Goal: Transaction & Acquisition: Purchase product/service

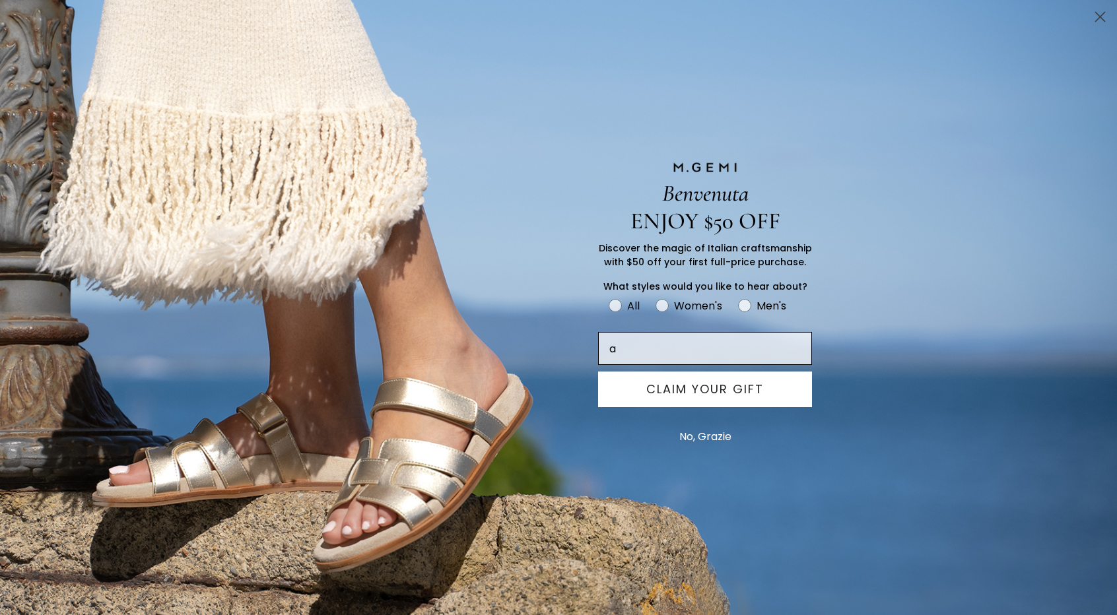
type input "[PERSON_NAME][EMAIL_ADDRESS][PERSON_NAME][DOMAIN_NAME]"
click at [720, 395] on button "CLAIM YOUR GIFT" at bounding box center [705, 390] width 214 height 36
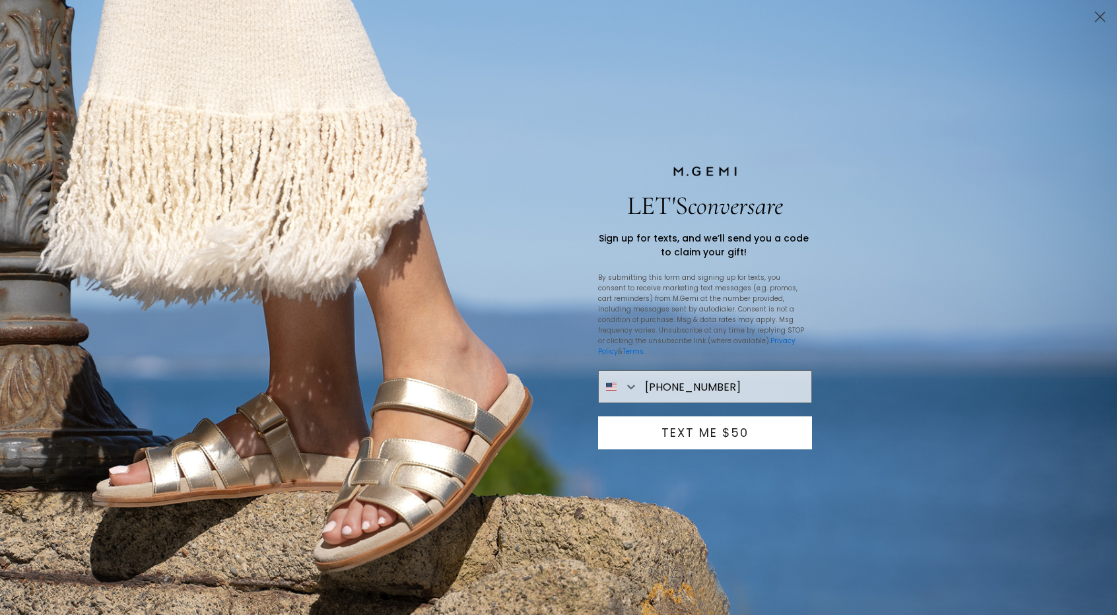
type input "646-234-3346"
click at [715, 435] on button "TEXT ME $50" at bounding box center [705, 433] width 214 height 33
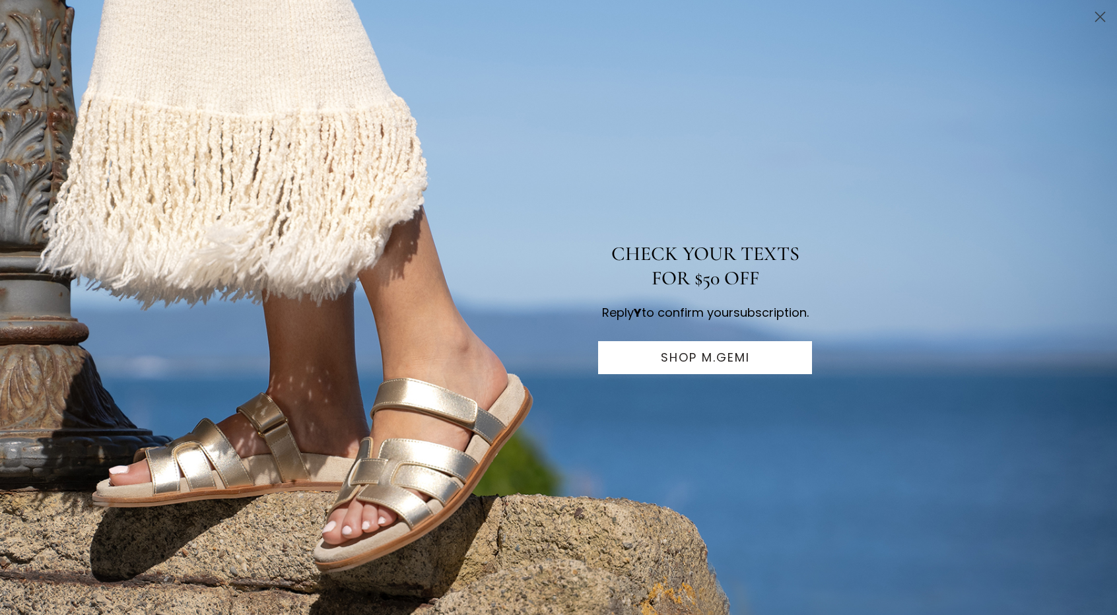
click at [696, 366] on button "SHOP M.GEMI" at bounding box center [705, 357] width 214 height 33
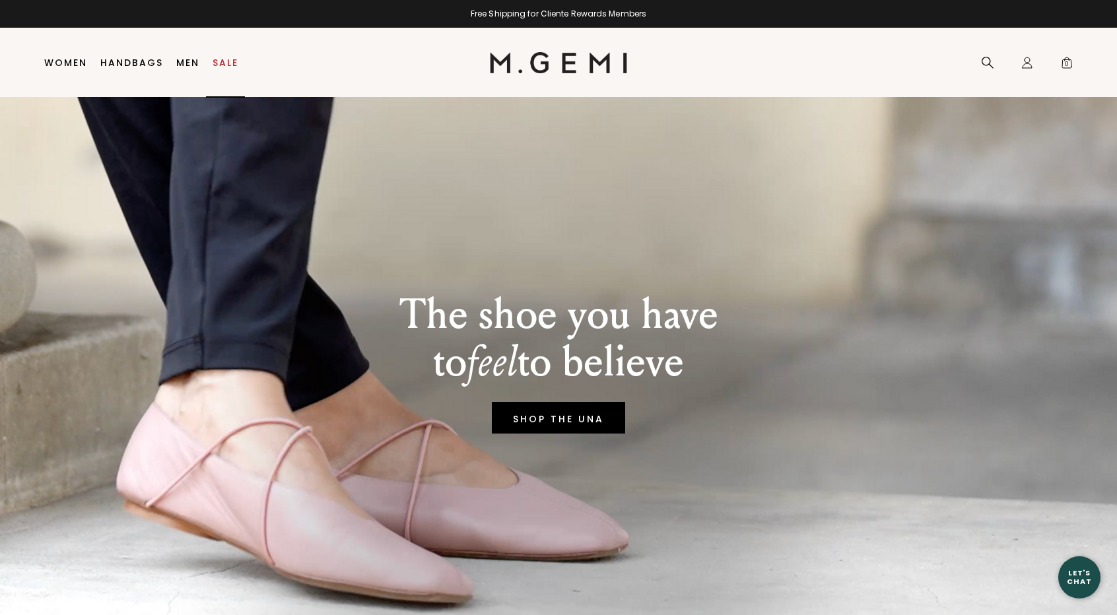
click at [222, 63] on link "Sale" at bounding box center [226, 62] width 26 height 11
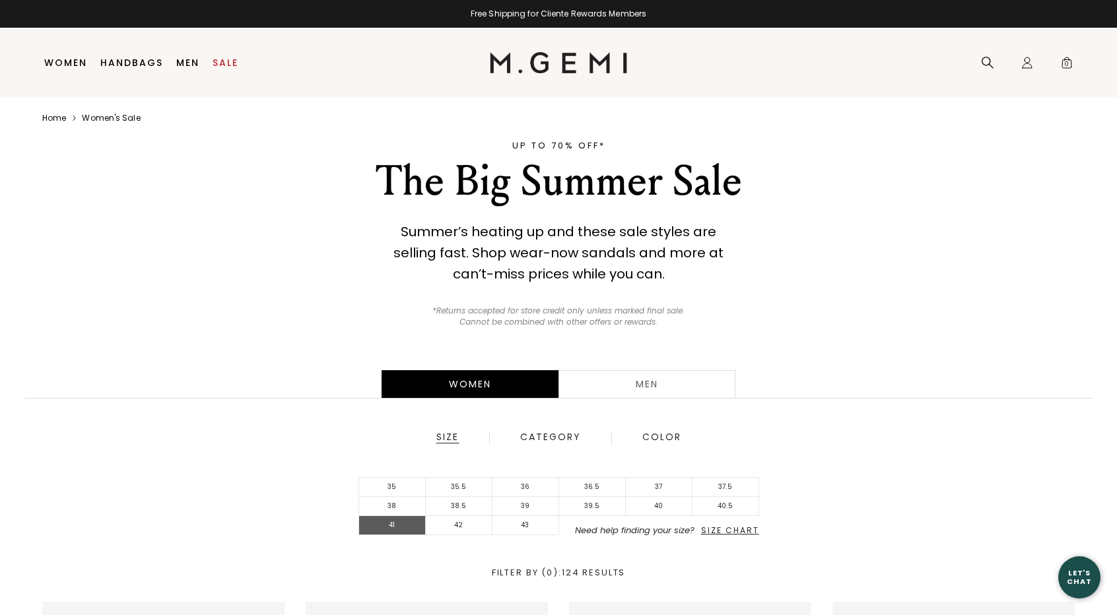
click at [397, 530] on li "41" at bounding box center [392, 525] width 67 height 19
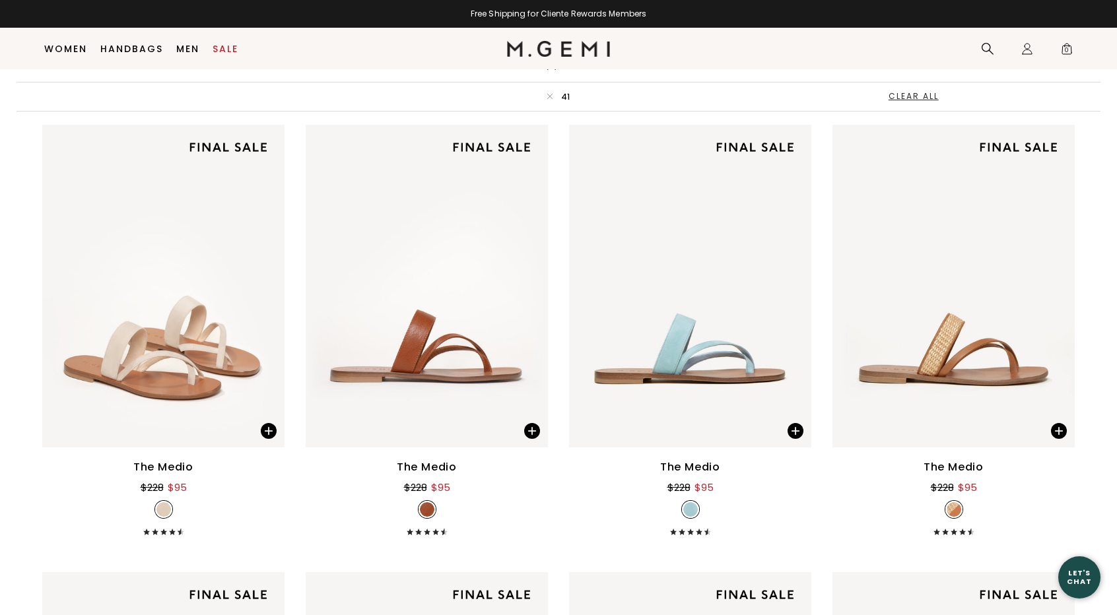
scroll to position [486, 0]
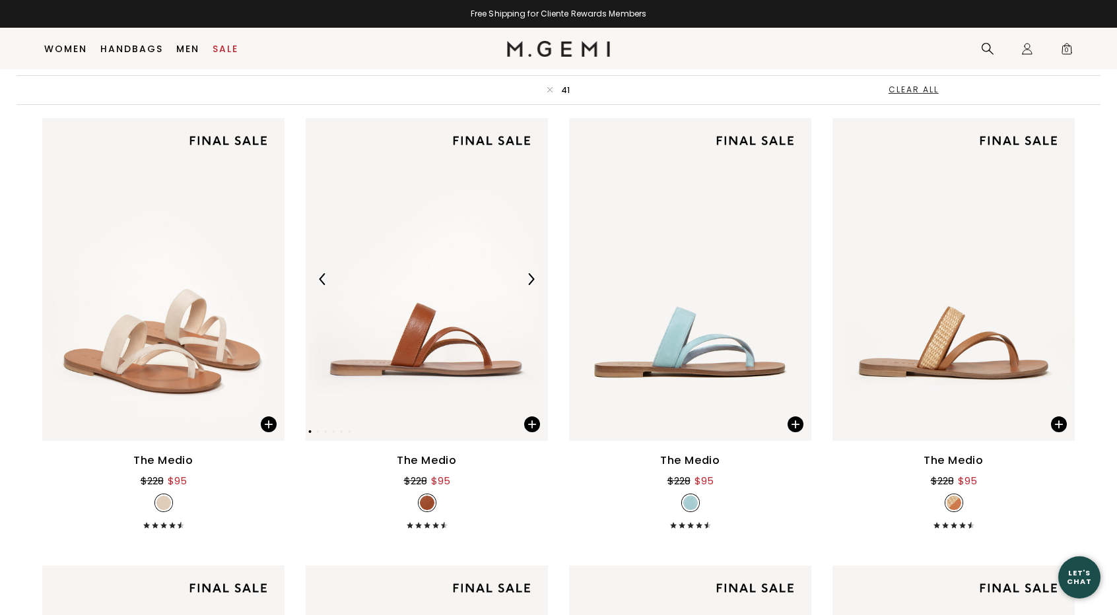
click at [433, 306] on img at bounding box center [427, 279] width 242 height 323
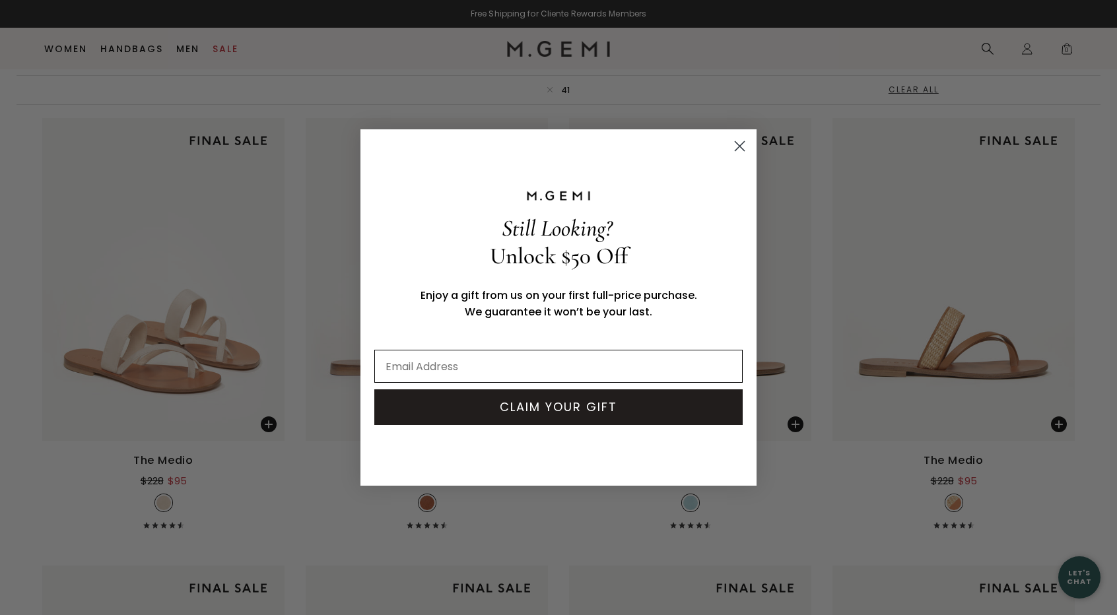
click at [649, 366] on input "Email Address" at bounding box center [558, 366] width 368 height 33
type input "[PERSON_NAME][EMAIL_ADDRESS][PERSON_NAME][DOMAIN_NAME]"
click at [537, 415] on button "CLAIM YOUR GIFT" at bounding box center [558, 408] width 368 height 36
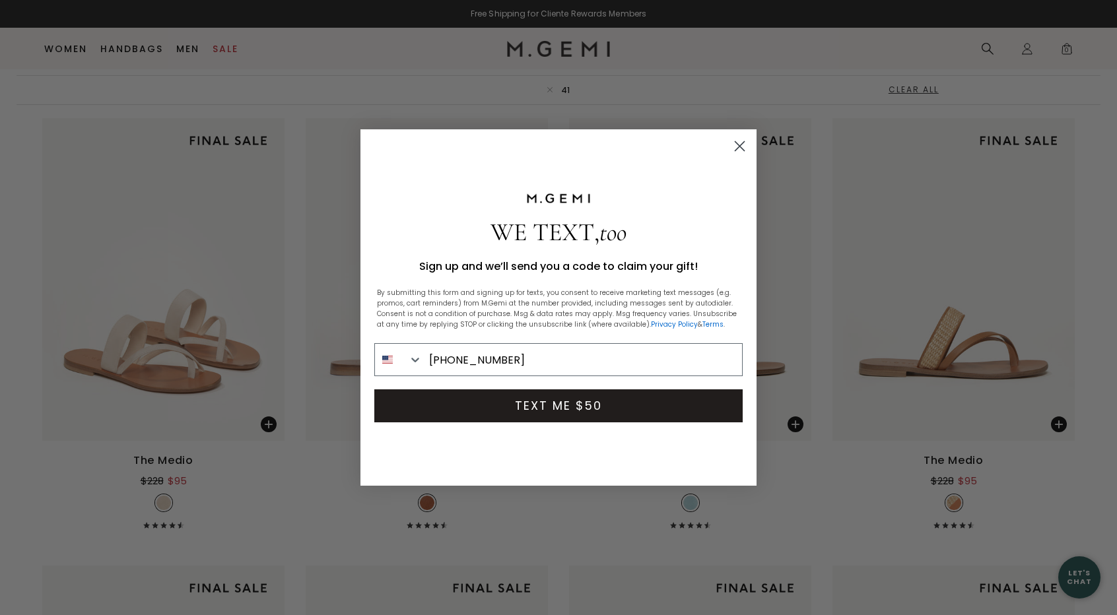
type input "646-234-3346"
click at [546, 405] on button "TEXT ME $50" at bounding box center [558, 406] width 368 height 33
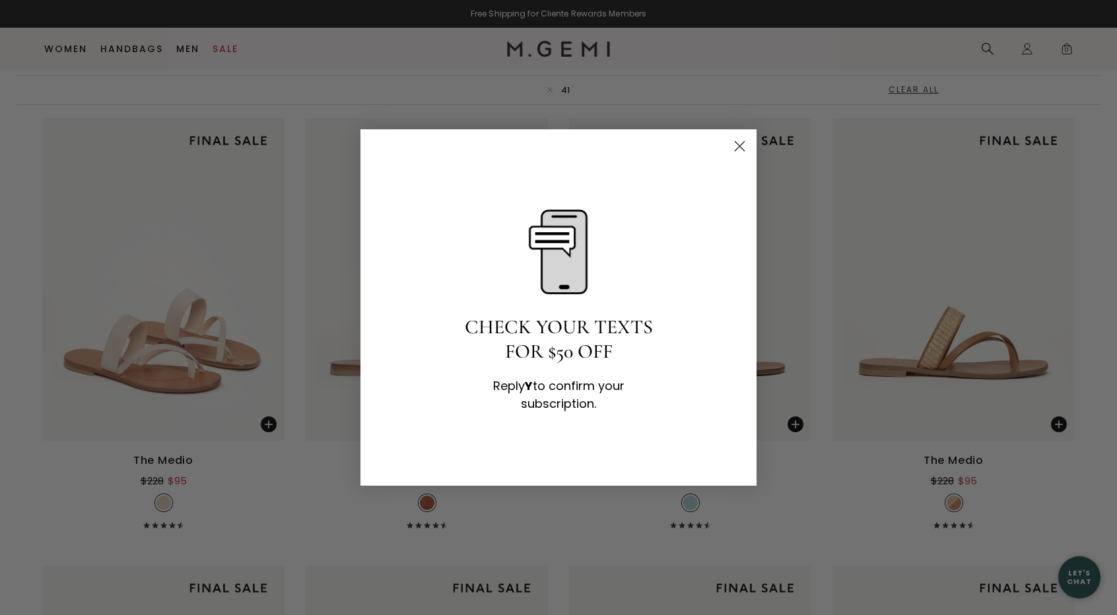
click at [739, 147] on icon "Close dialog" at bounding box center [739, 146] width 9 height 9
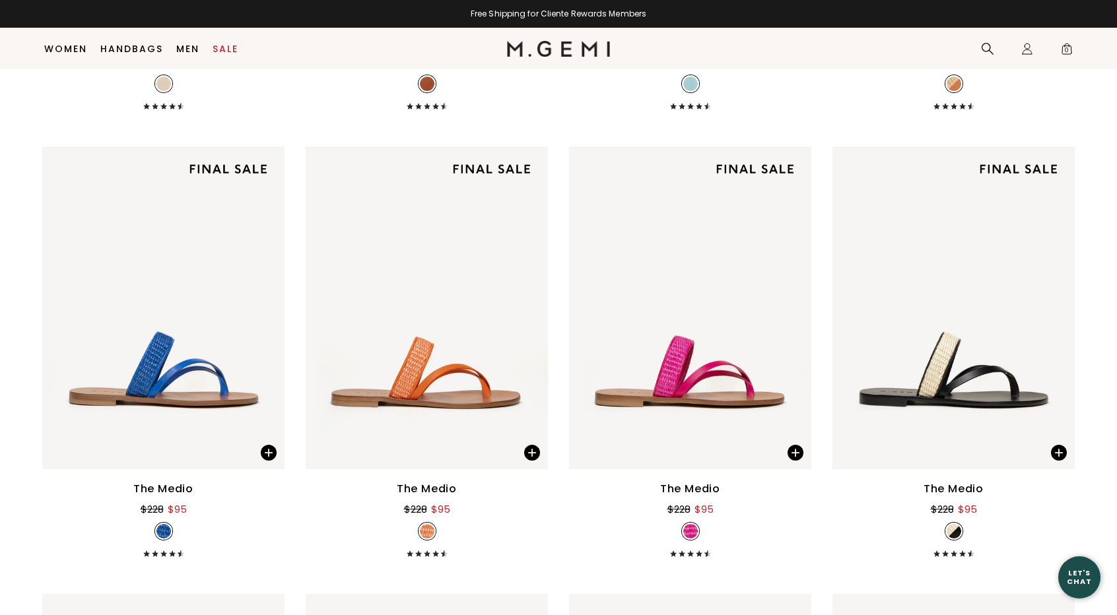
scroll to position [902, 0]
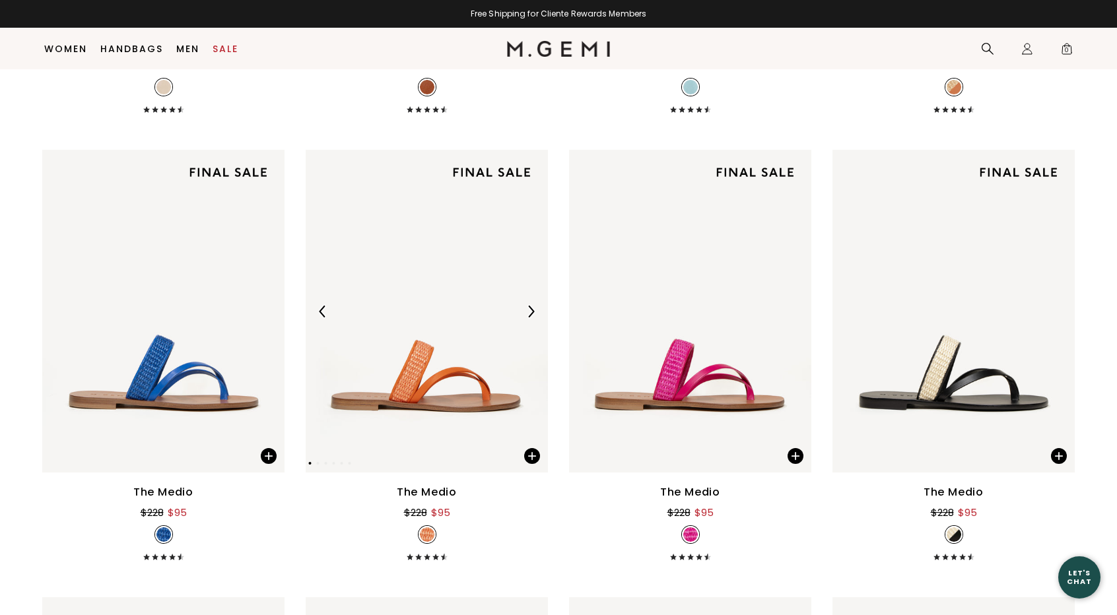
click at [423, 345] on img at bounding box center [427, 311] width 242 height 323
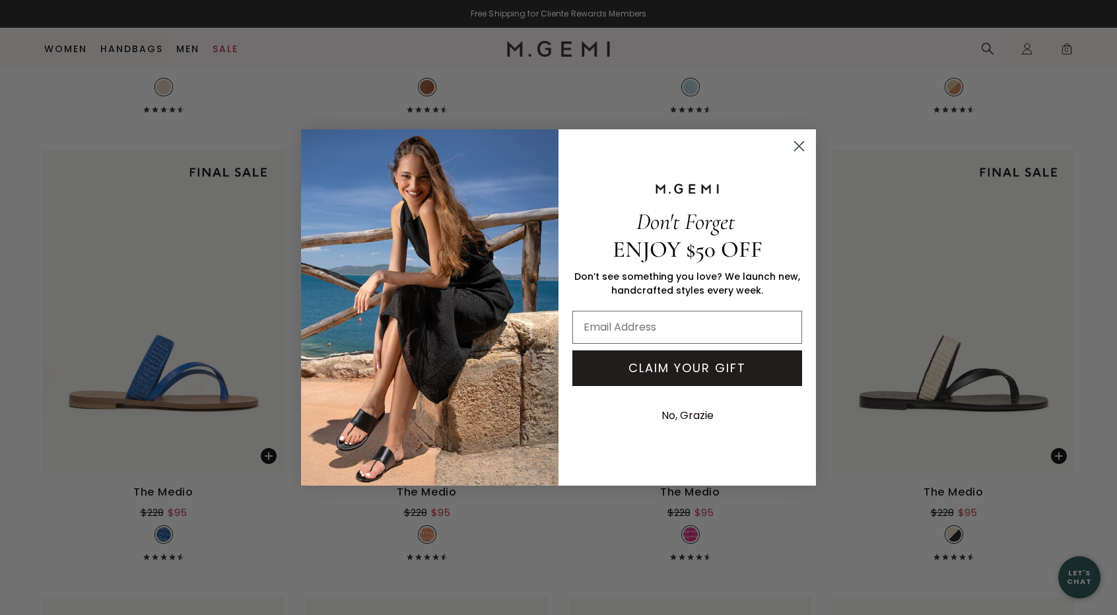
click at [804, 145] on circle "Close dialog" at bounding box center [799, 146] width 22 height 22
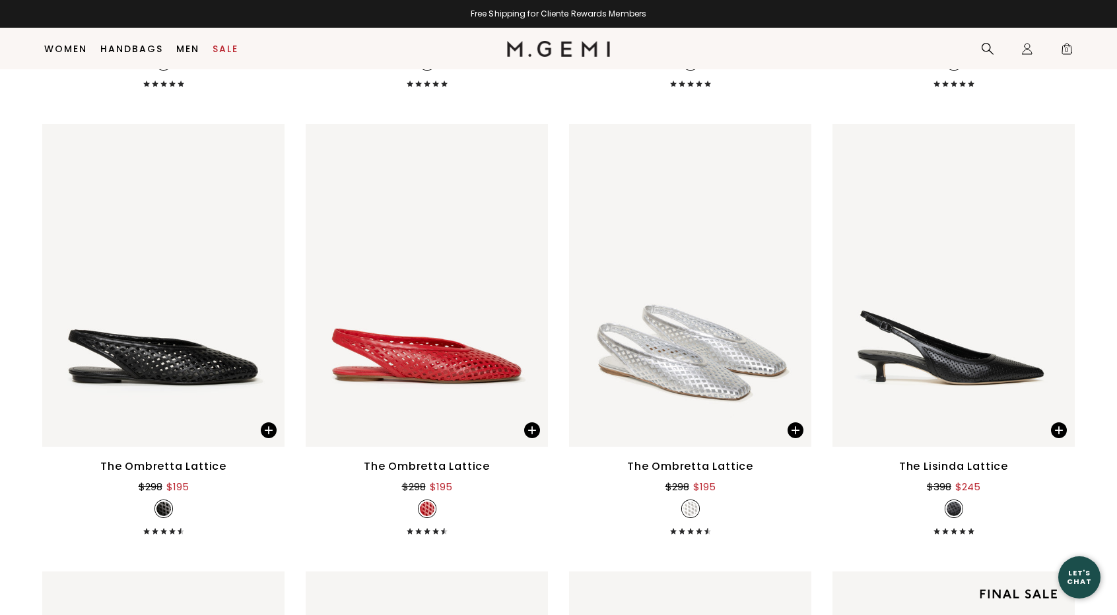
scroll to position [1821, 0]
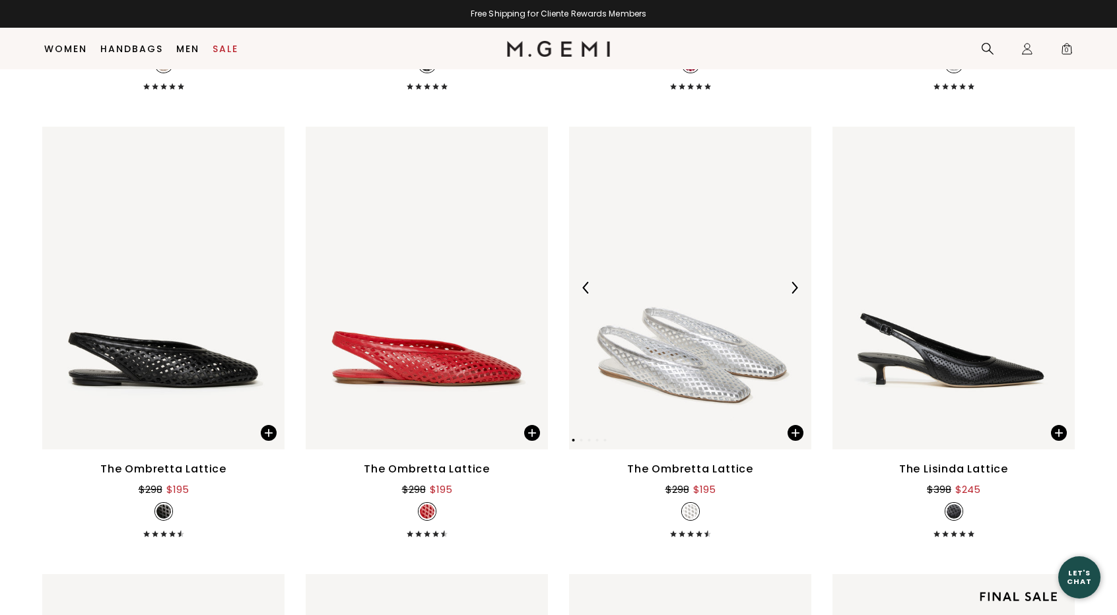
click at [699, 377] on img at bounding box center [690, 288] width 242 height 323
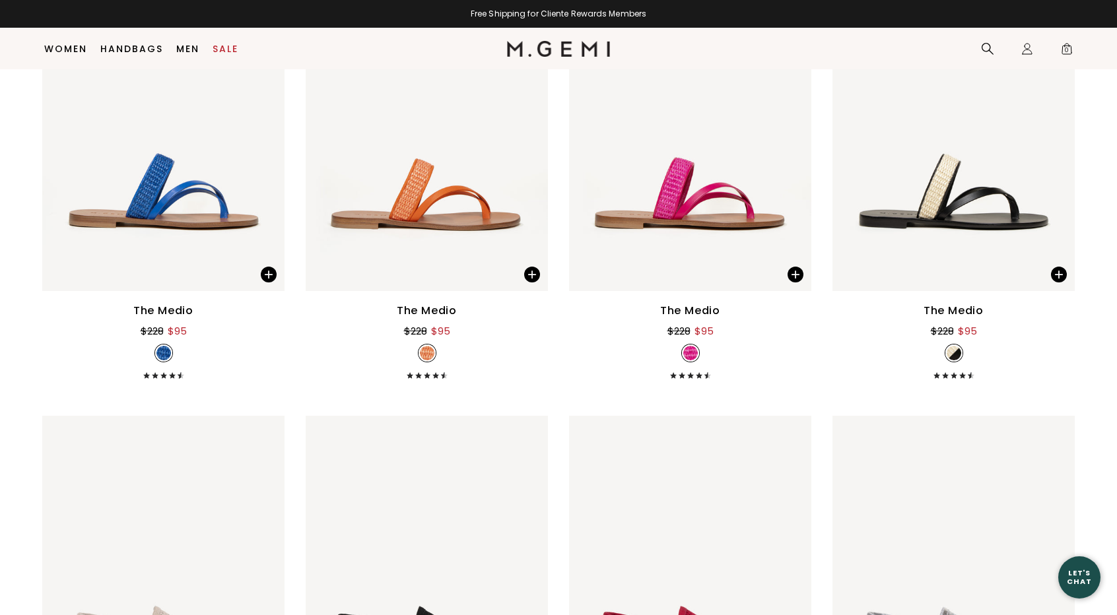
scroll to position [1140, 0]
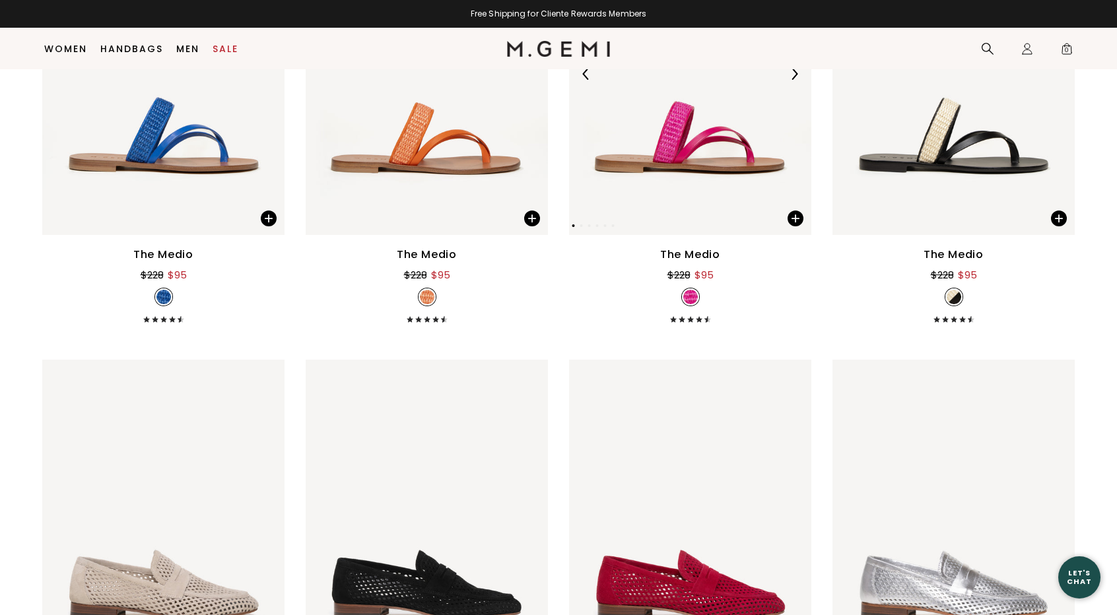
click at [679, 126] on img at bounding box center [690, 73] width 242 height 323
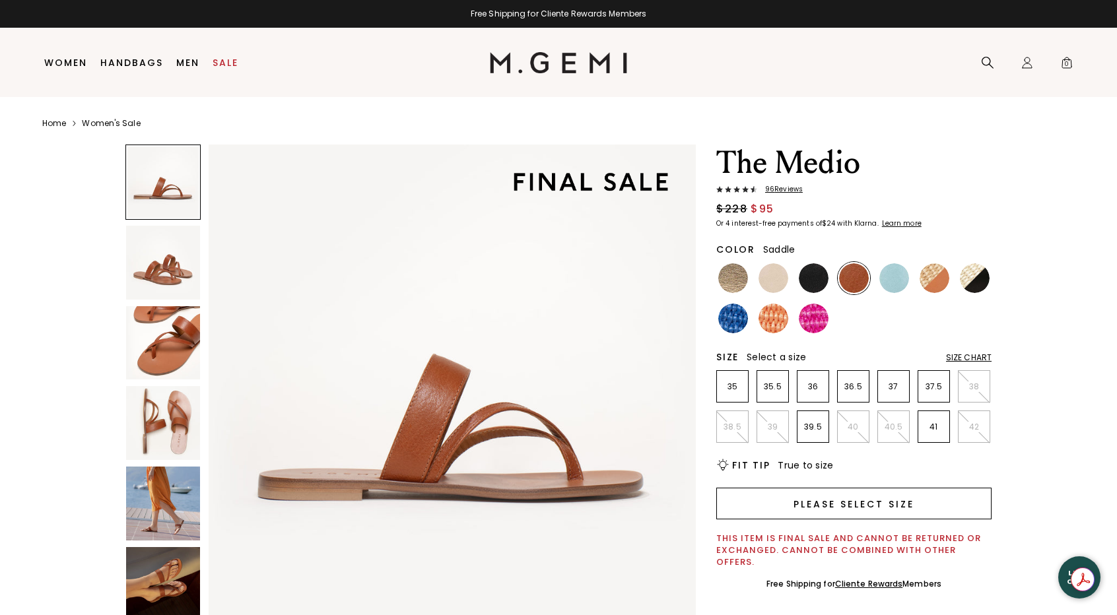
click at [823, 501] on button "Please select size" at bounding box center [853, 504] width 275 height 32
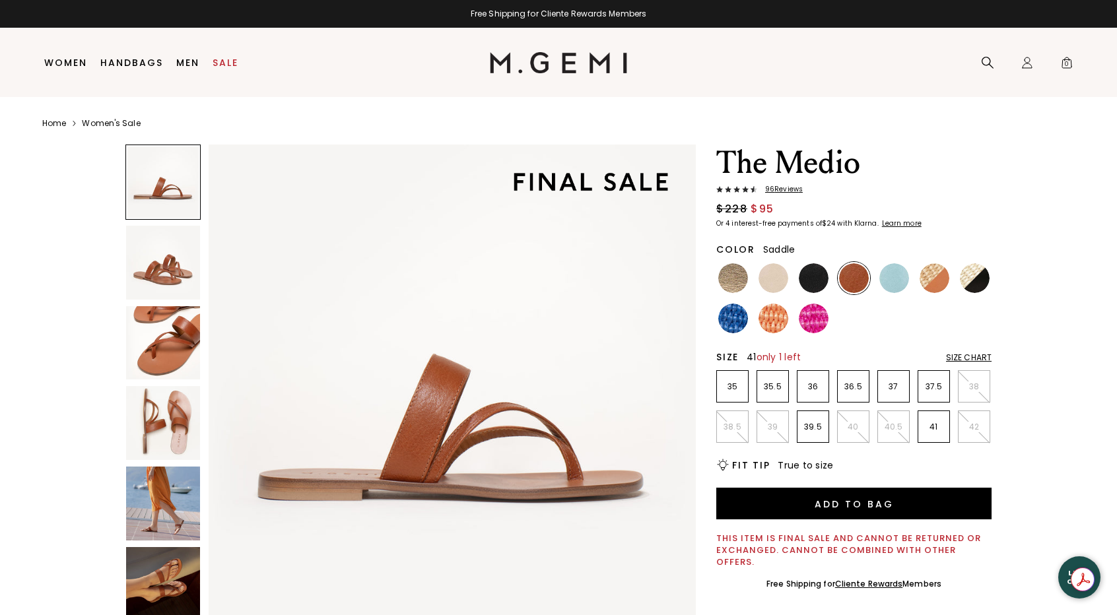
click at [924, 427] on p "41" at bounding box center [933, 427] width 31 height 11
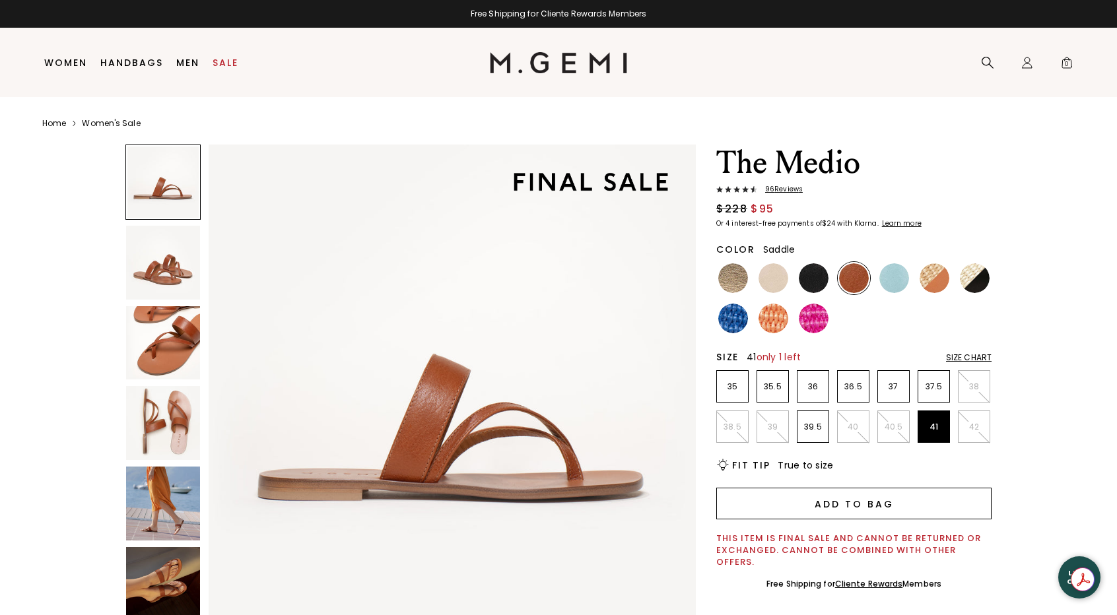
click at [895, 502] on button "Add to Bag" at bounding box center [853, 504] width 275 height 32
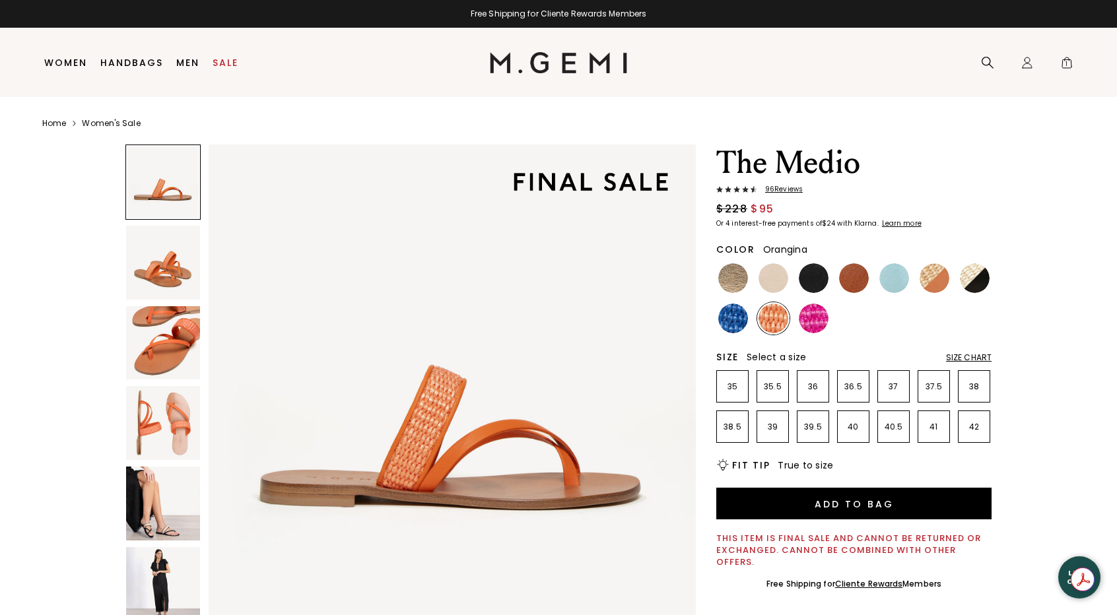
click at [176, 443] on img at bounding box center [163, 423] width 74 height 74
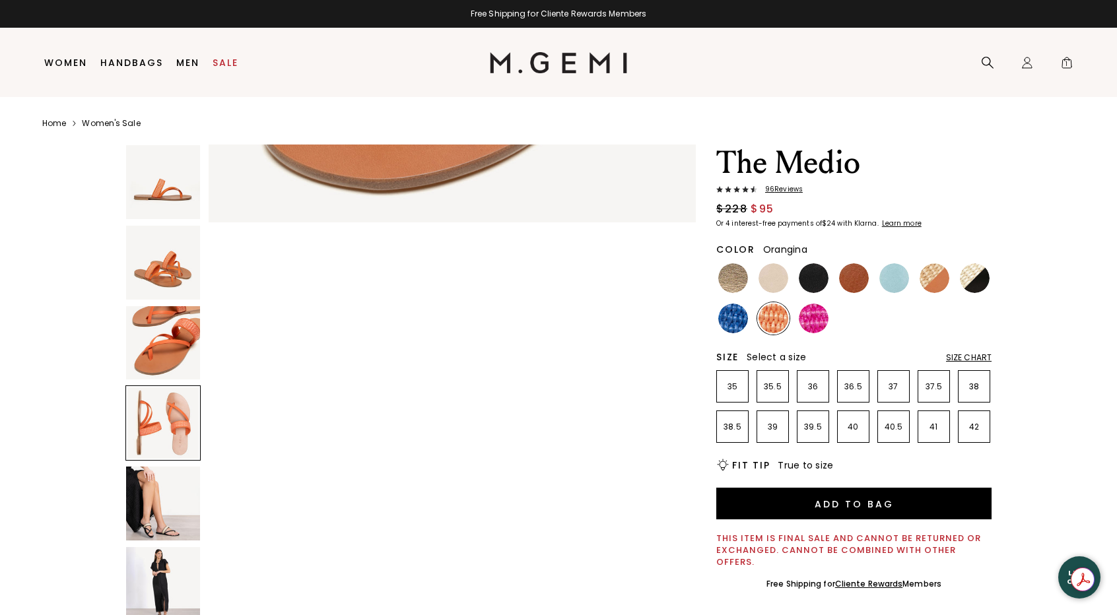
scroll to position [1471, 0]
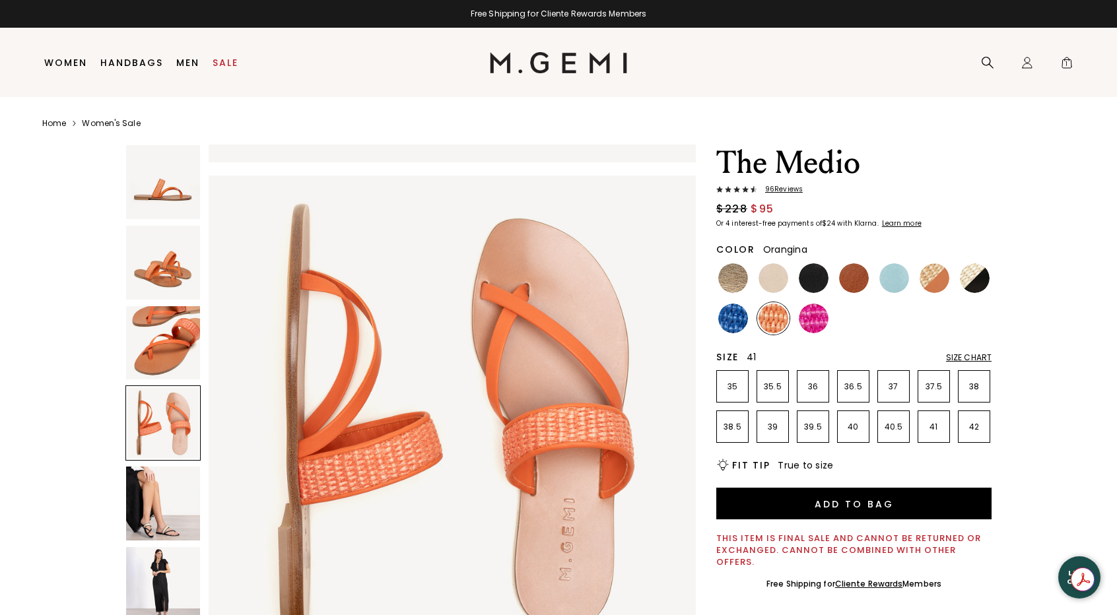
click at [934, 430] on p "41" at bounding box center [933, 427] width 31 height 11
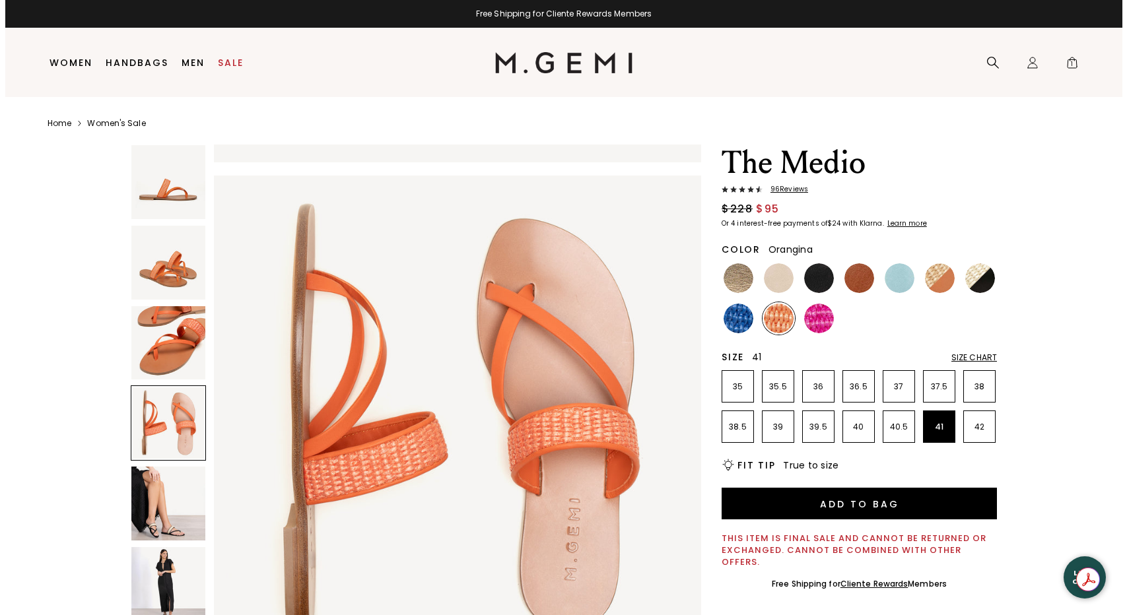
scroll to position [0, 0]
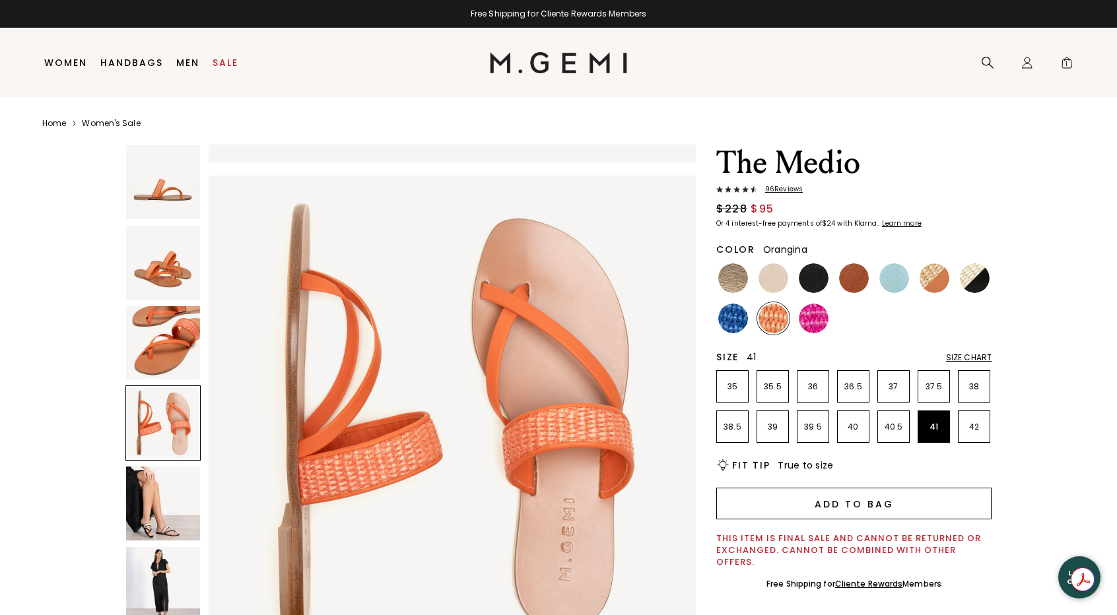
click at [920, 509] on button "Add to Bag" at bounding box center [853, 504] width 275 height 32
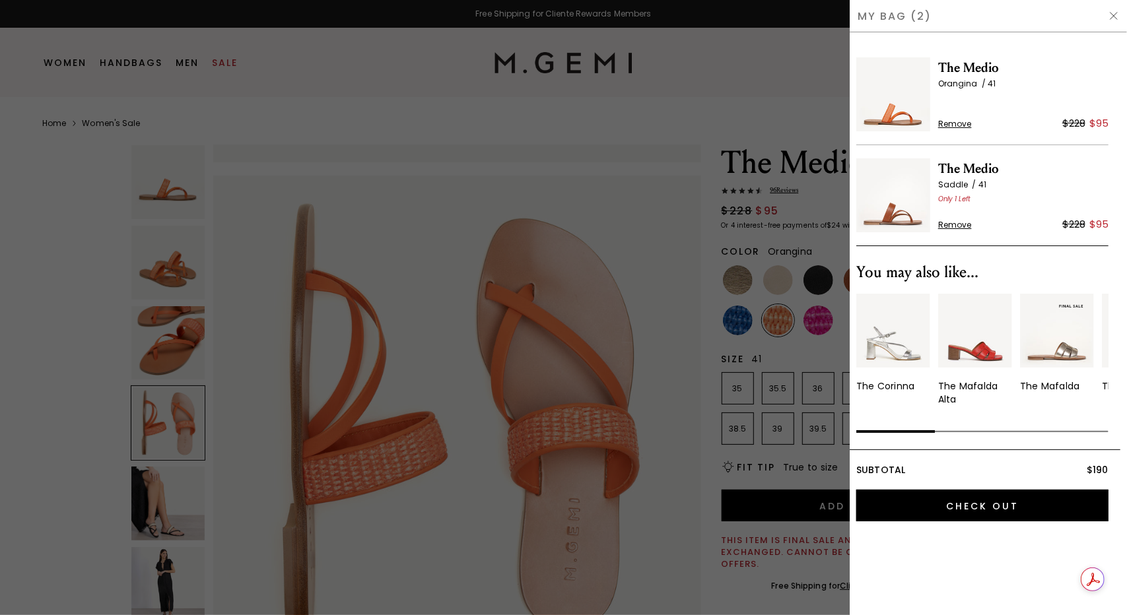
click at [1114, 16] on img at bounding box center [1114, 16] width 11 height 11
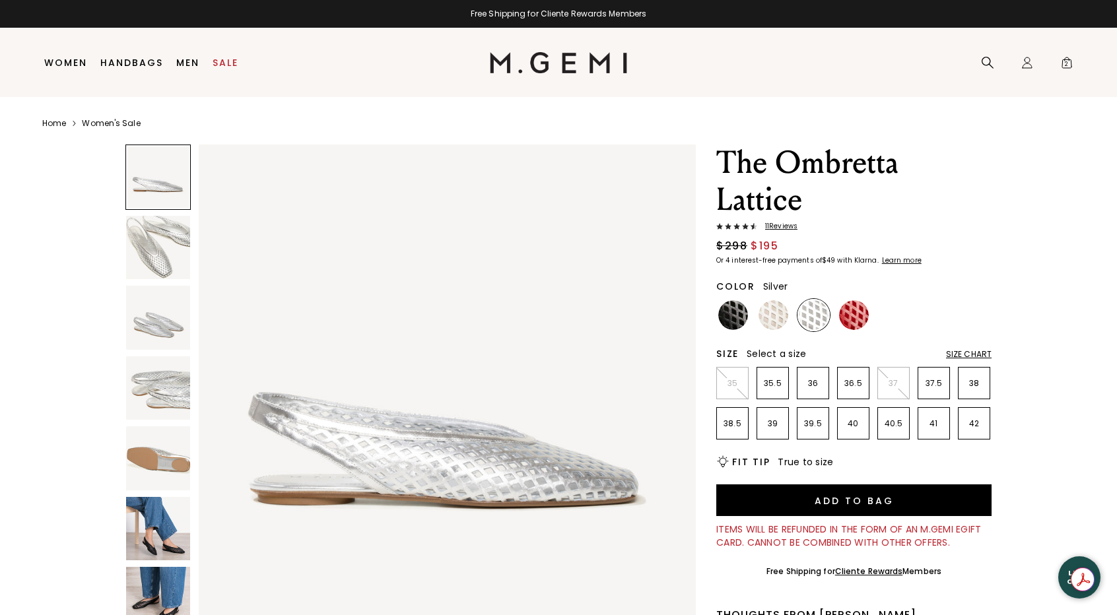
click at [156, 524] on img at bounding box center [158, 529] width 64 height 64
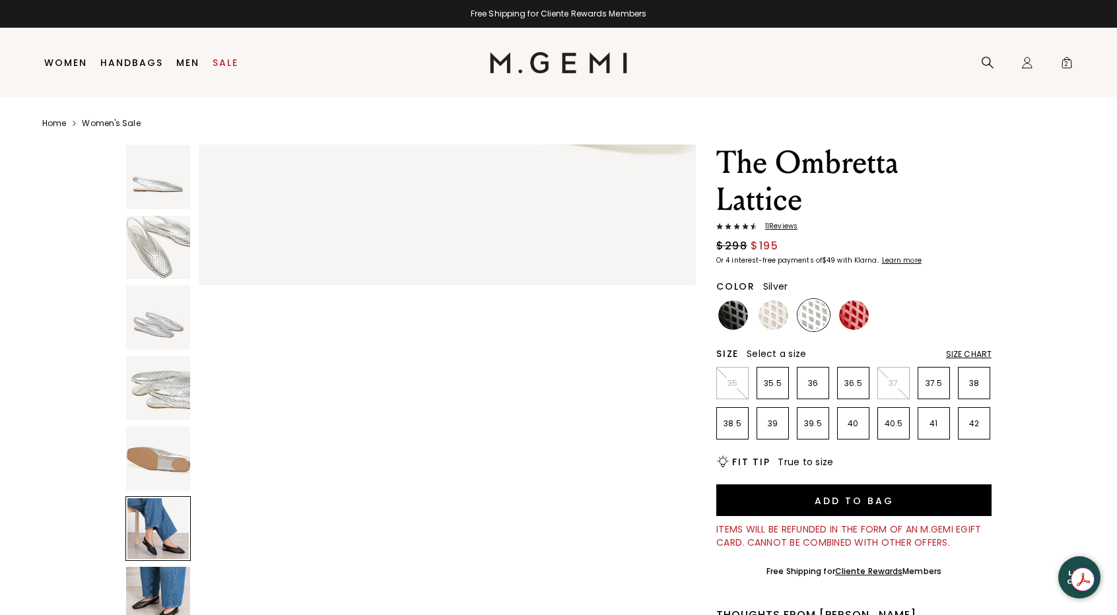
scroll to position [2502, 0]
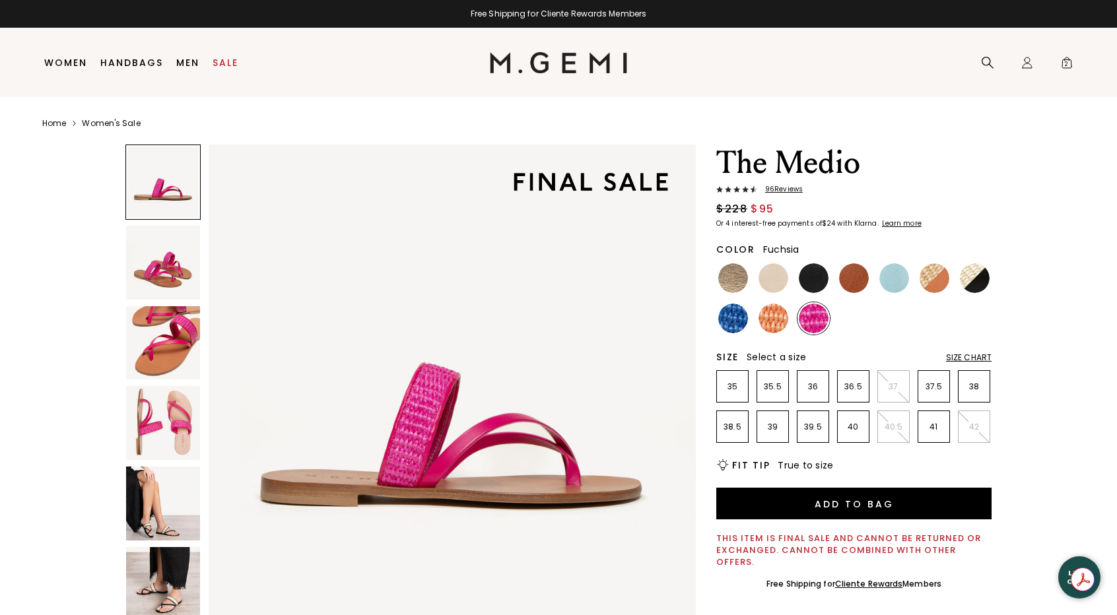
click at [174, 417] on img at bounding box center [163, 423] width 74 height 74
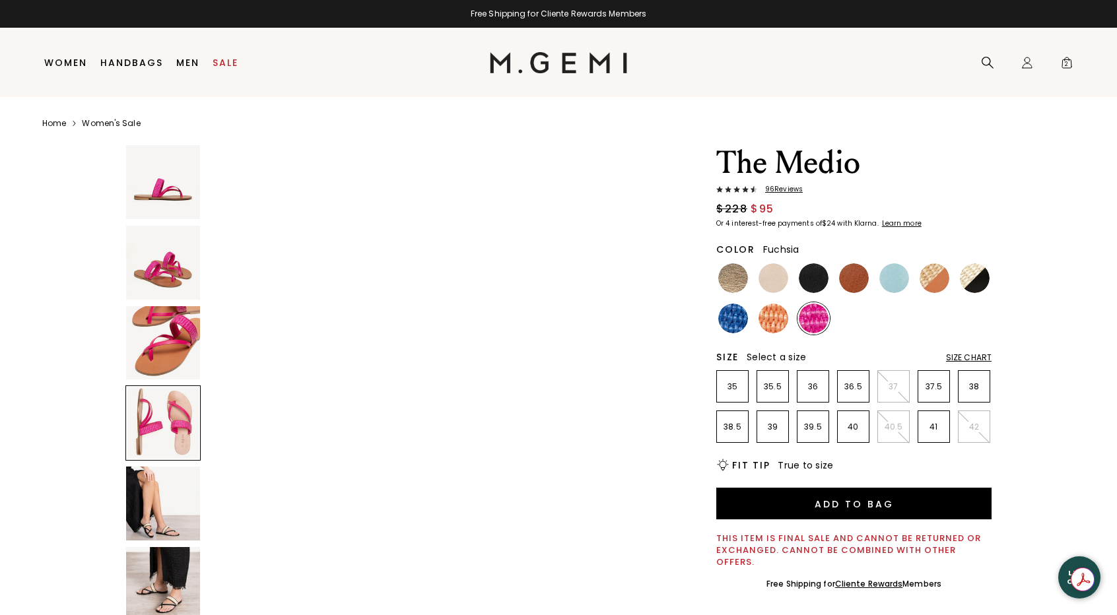
scroll to position [1471, 0]
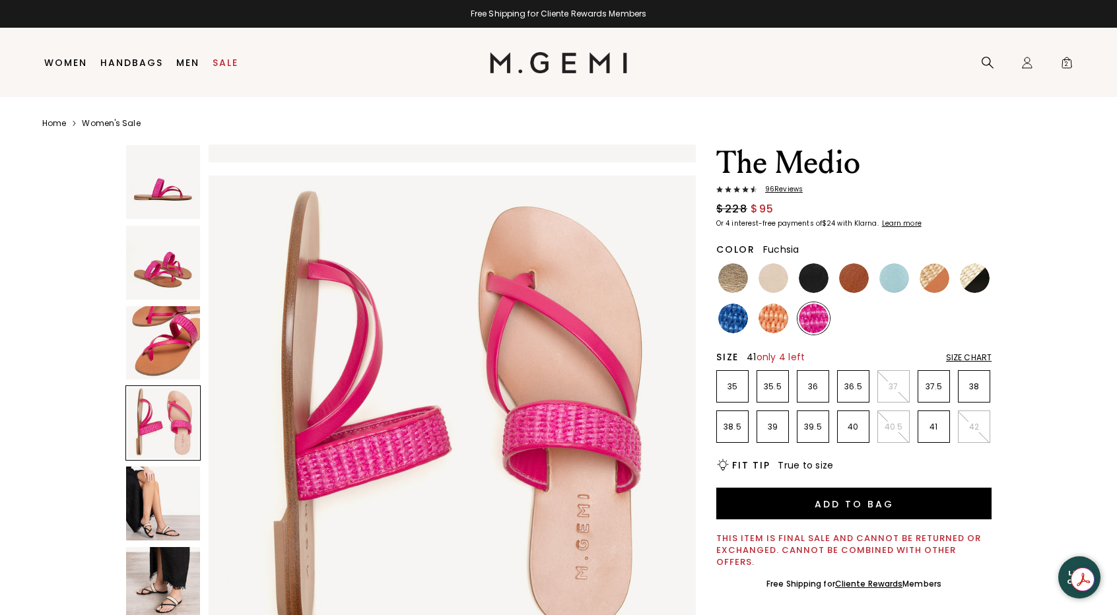
click at [936, 431] on p "41" at bounding box center [933, 427] width 31 height 11
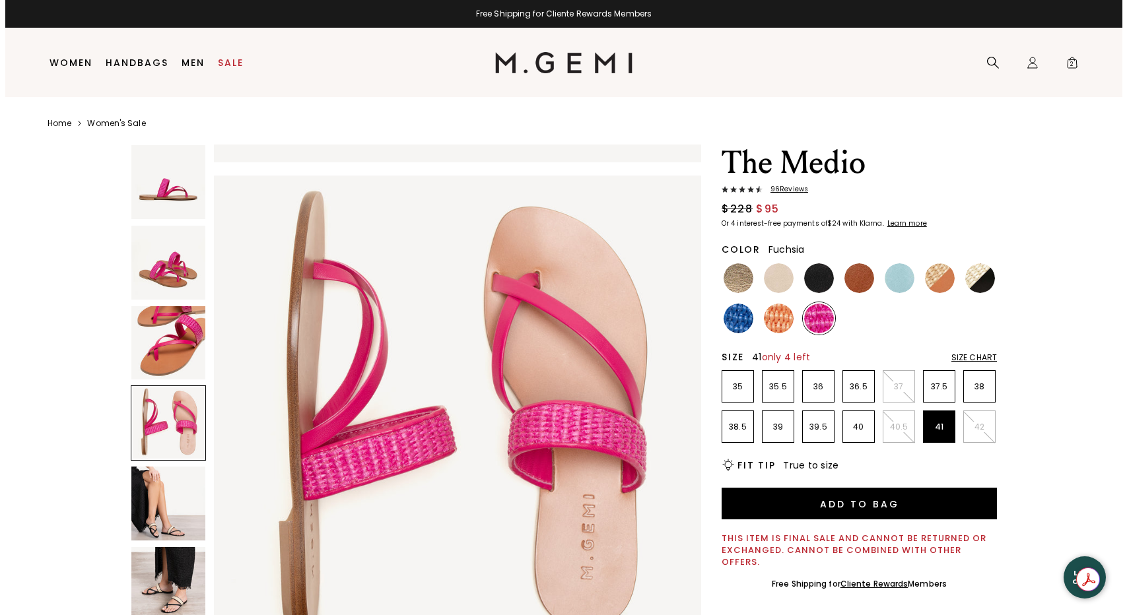
scroll to position [0, 0]
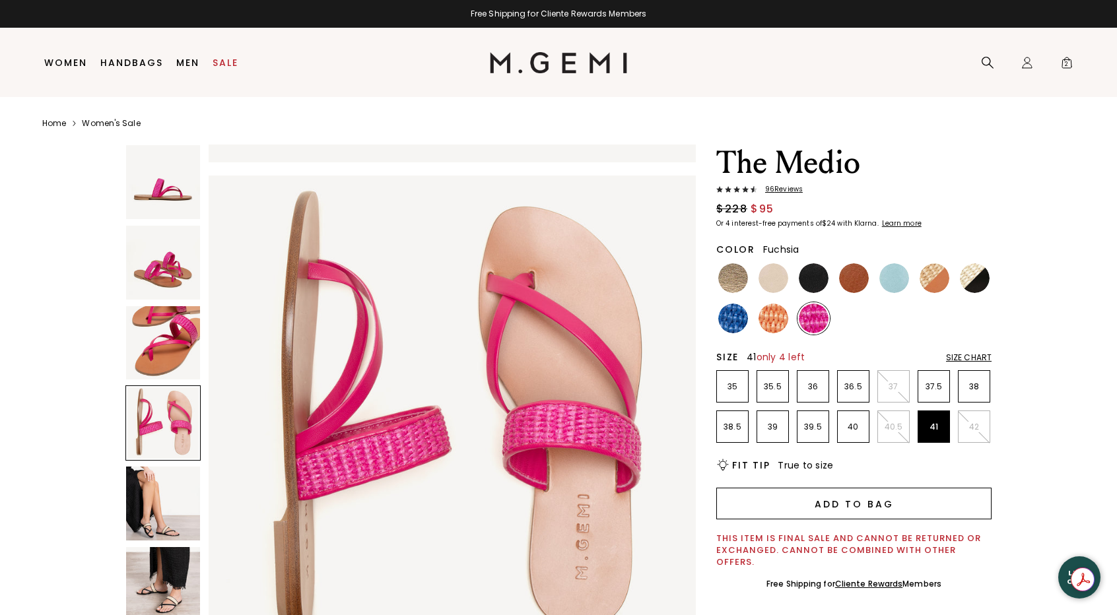
click at [918, 502] on button "Add to Bag" at bounding box center [853, 504] width 275 height 32
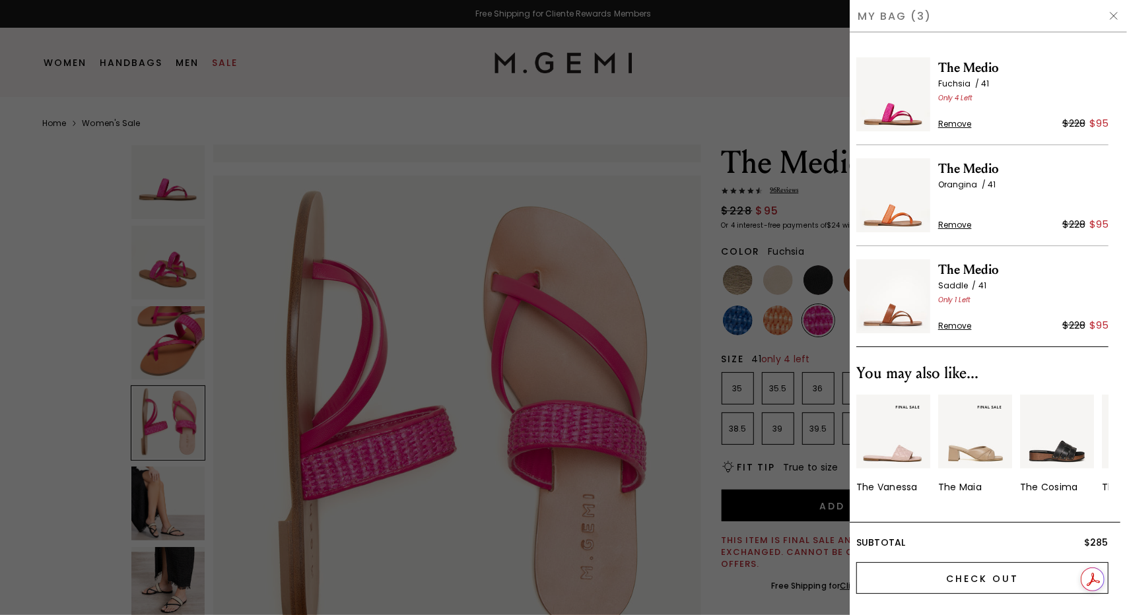
click at [1013, 580] on input "Check Out" at bounding box center [982, 579] width 252 height 32
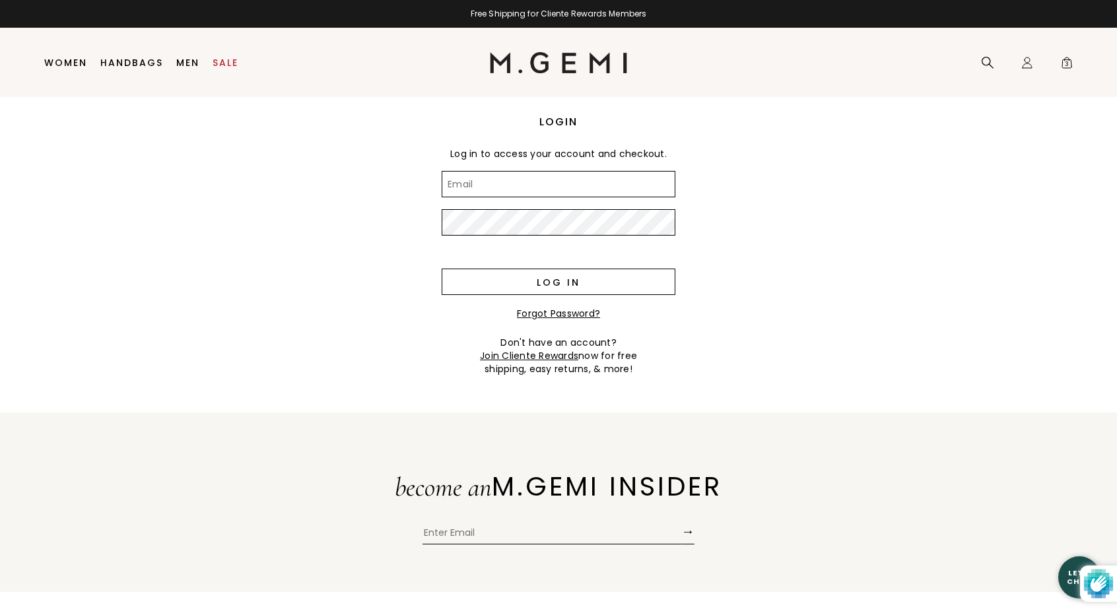
type input "[PERSON_NAME][EMAIL_ADDRESS][PERSON_NAME][DOMAIN_NAME]"
click at [526, 286] on input "Log in" at bounding box center [559, 282] width 234 height 26
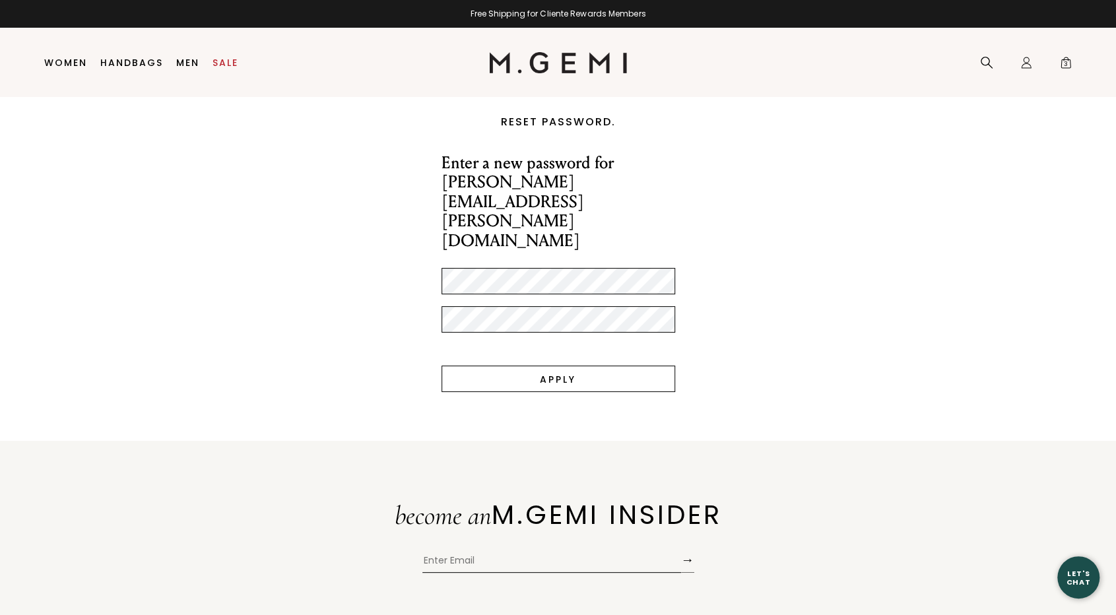
click at [535, 366] on input "Apply" at bounding box center [559, 379] width 234 height 26
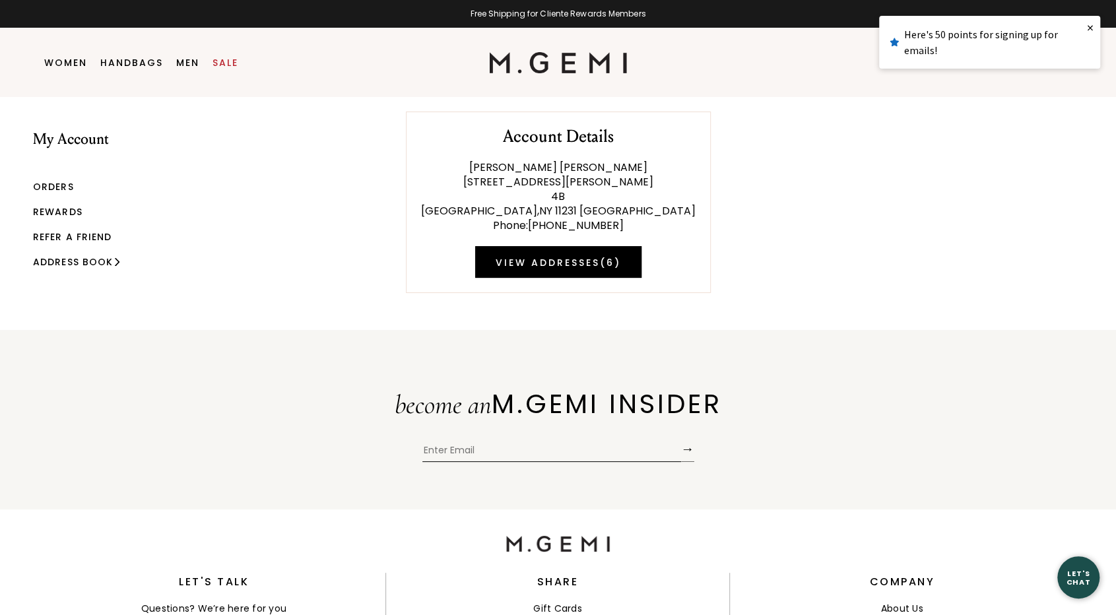
click at [1095, 34] on link "×" at bounding box center [1091, 28] width 20 height 24
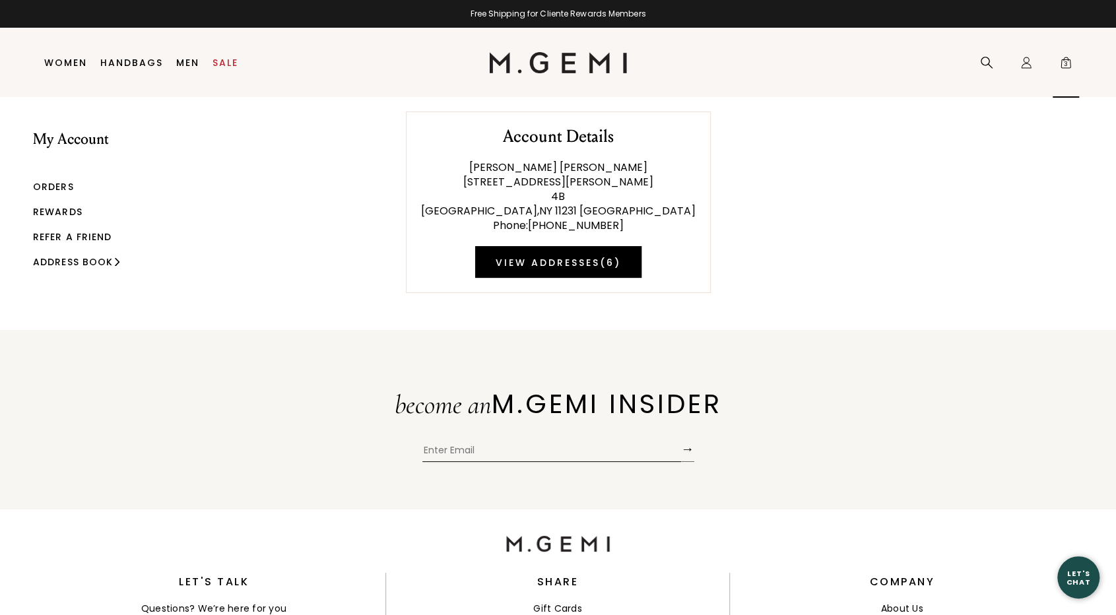
click at [1067, 61] on span "3" at bounding box center [1066, 65] width 13 height 13
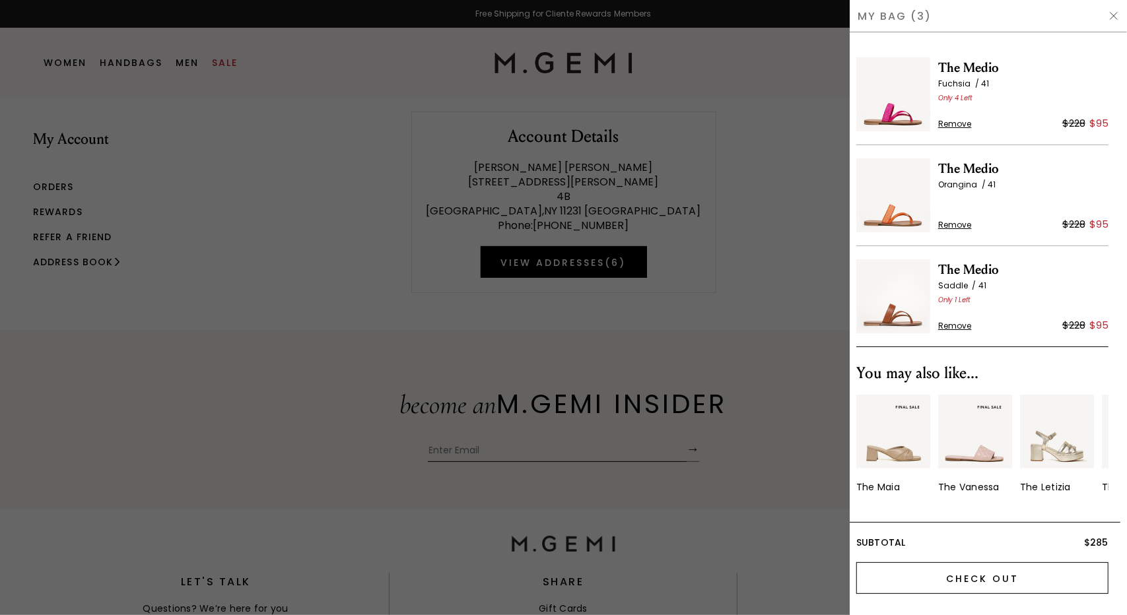
click at [1012, 581] on input "Check Out" at bounding box center [982, 579] width 252 height 32
